Goal: Information Seeking & Learning: Find specific page/section

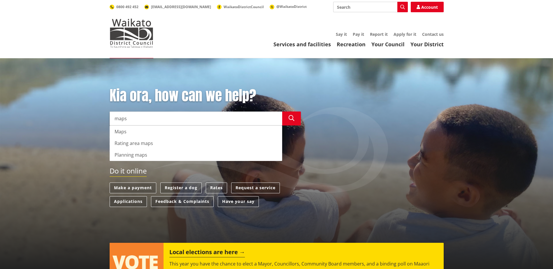
type input "maps"
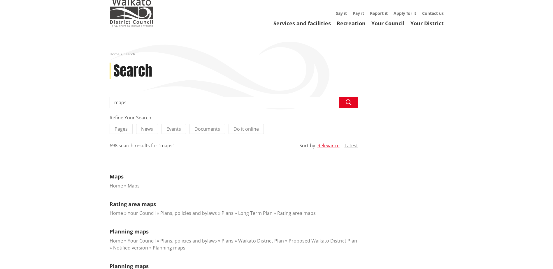
scroll to position [39, 0]
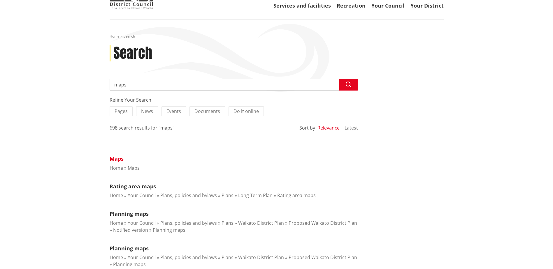
click at [117, 160] on link "Maps" at bounding box center [117, 158] width 14 height 7
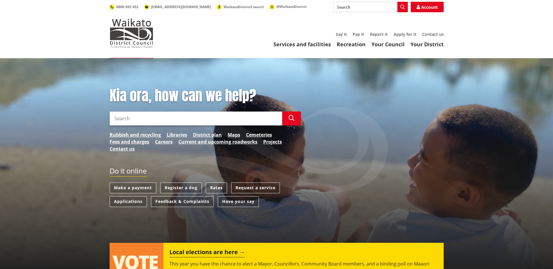
click at [163, 116] on input "Search" at bounding box center [196, 119] width 173 height 14
type input "property maps"
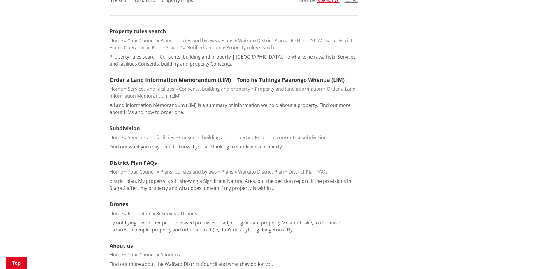
scroll to position [39, 0]
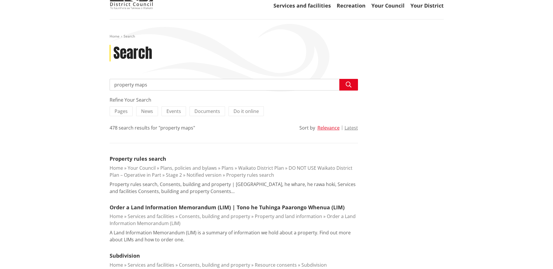
click at [135, 82] on input "property maps" at bounding box center [234, 85] width 248 height 12
type input "maps"
click at [342, 84] on button "Search" at bounding box center [348, 85] width 19 height 12
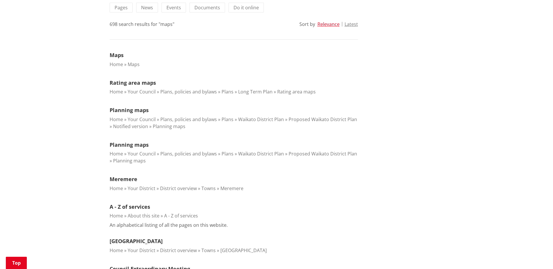
scroll to position [155, 0]
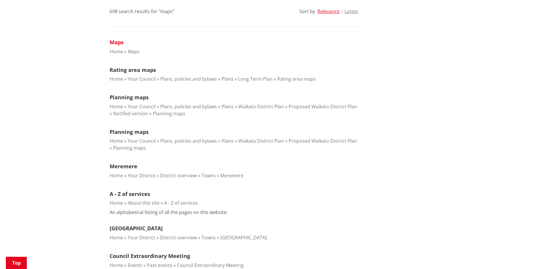
click at [118, 42] on link "Maps" at bounding box center [117, 42] width 14 height 7
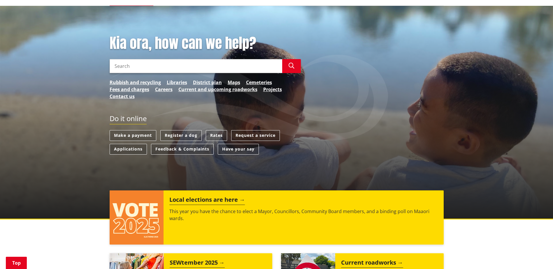
scroll to position [39, 0]
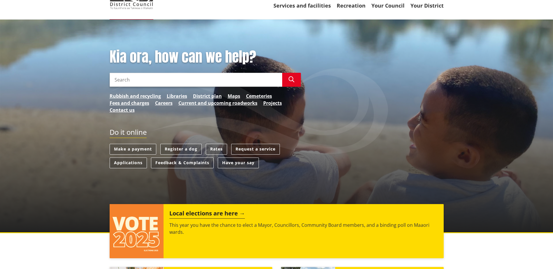
click at [161, 78] on input "Search" at bounding box center [196, 80] width 173 height 14
type input "maps"
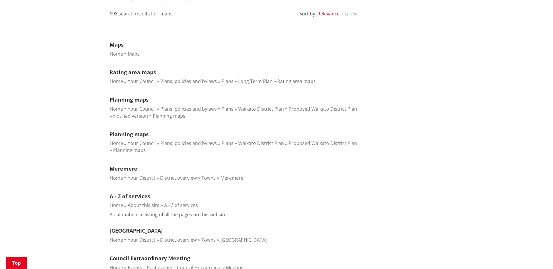
scroll to position [117, 0]
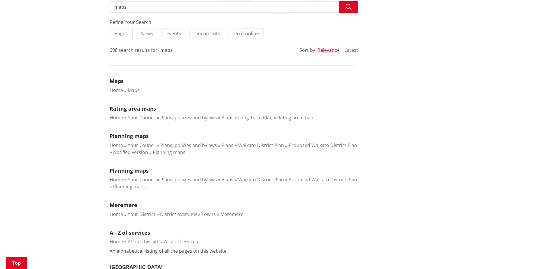
click at [112, 7] on input "maps" at bounding box center [234, 7] width 248 height 12
type input "contour maps"
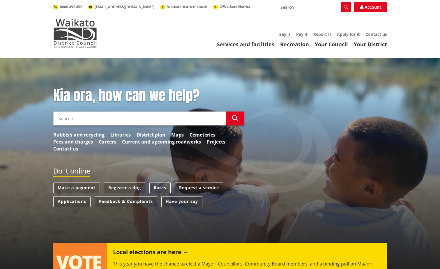
click at [135, 115] on input "Search" at bounding box center [139, 119] width 173 height 14
type input "property search"
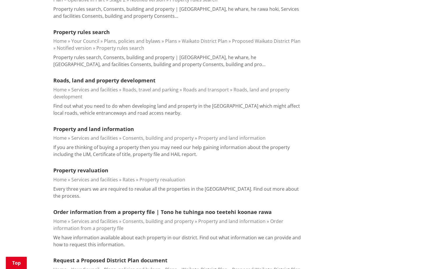
scroll to position [311, 0]
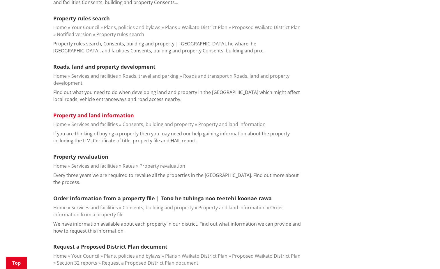
click at [88, 113] on link "Property and land information" at bounding box center [93, 115] width 81 height 7
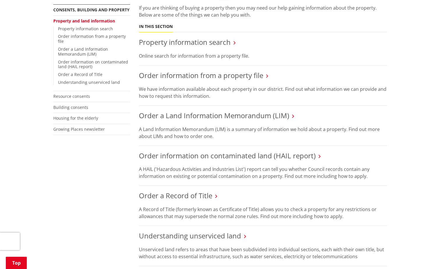
scroll to position [155, 0]
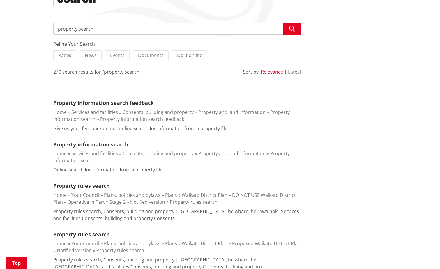
scroll to position [78, 0]
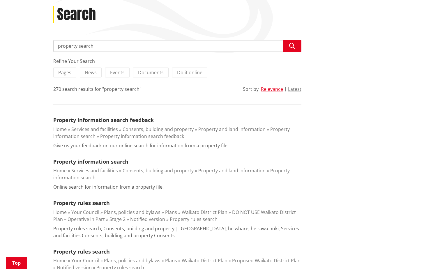
drag, startPoint x: 93, startPoint y: 45, endPoint x: 42, endPoint y: 36, distance: 51.5
type input "district maps"
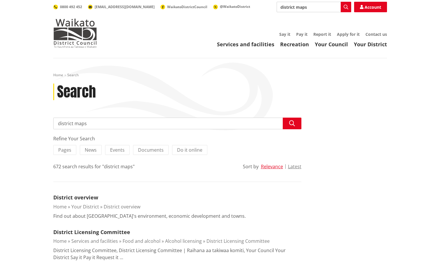
drag, startPoint x: 86, startPoint y: 123, endPoint x: 6, endPoint y: 118, distance: 79.7
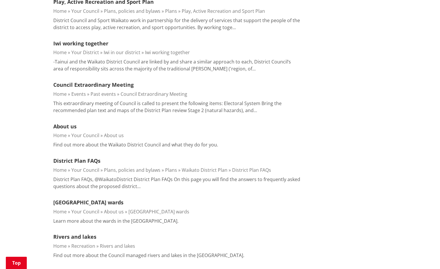
scroll to position [78, 0]
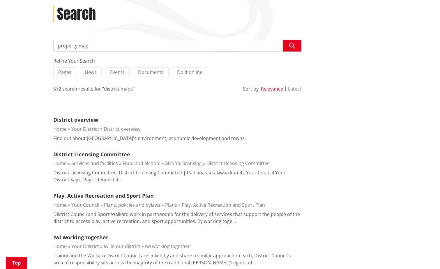
type input "property maps"
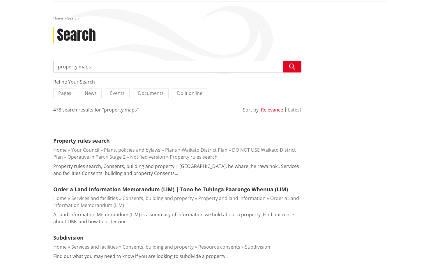
scroll to position [39, 0]
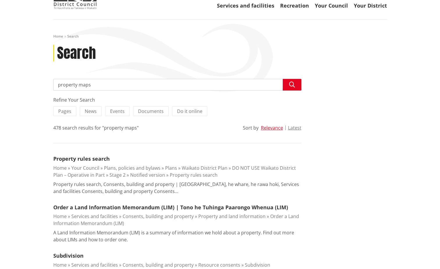
drag, startPoint x: 56, startPoint y: 85, endPoint x: 65, endPoint y: 78, distance: 11.2
click at [58, 81] on input "property maps" at bounding box center [177, 85] width 248 height 12
type input "waikato maps"
click at [290, 81] on button "Search" at bounding box center [292, 85] width 19 height 12
